Goal: Task Accomplishment & Management: Manage account settings

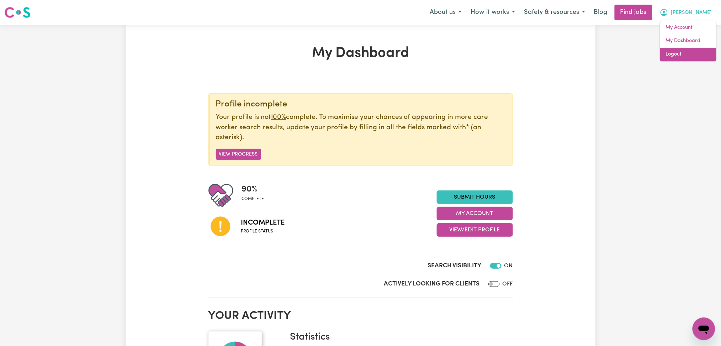
click at [691, 52] on link "Logout" at bounding box center [688, 55] width 56 height 14
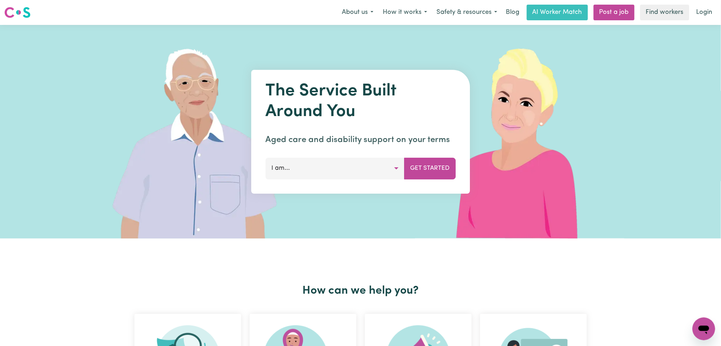
click at [702, 10] on link "Login" at bounding box center [704, 13] width 25 height 16
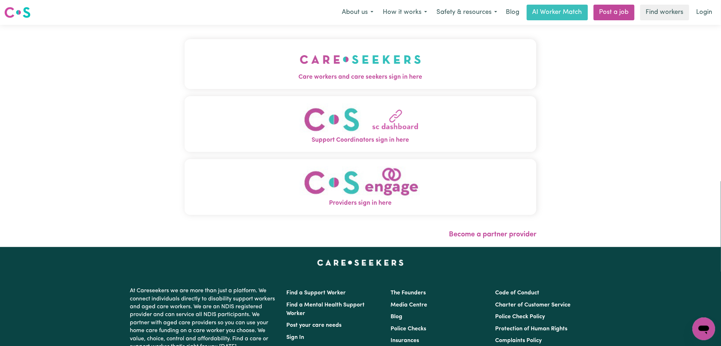
drag, startPoint x: 328, startPoint y: 80, endPoint x: 308, endPoint y: 70, distance: 23.4
click at [328, 80] on span "Care workers and care seekers sign in here" at bounding box center [361, 77] width 352 height 9
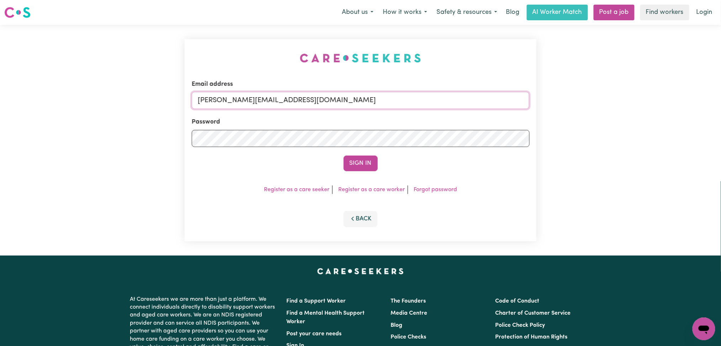
click at [277, 103] on input "[PERSON_NAME][EMAIL_ADDRESS][DOMAIN_NAME]" at bounding box center [361, 100] width 338 height 17
drag, startPoint x: 234, startPoint y: 98, endPoint x: 389, endPoint y: 99, distance: 155.0
click at [388, 98] on input "Superuser~[EMAIL_ADDRESS][DOMAIN_NAME]" at bounding box center [361, 100] width 338 height 17
type input "Superuser~[EMAIL_ADDRESS][DOMAIN_NAME]"
click at [369, 164] on button "Sign In" at bounding box center [360, 163] width 34 height 16
